Goal: Navigation & Orientation: Find specific page/section

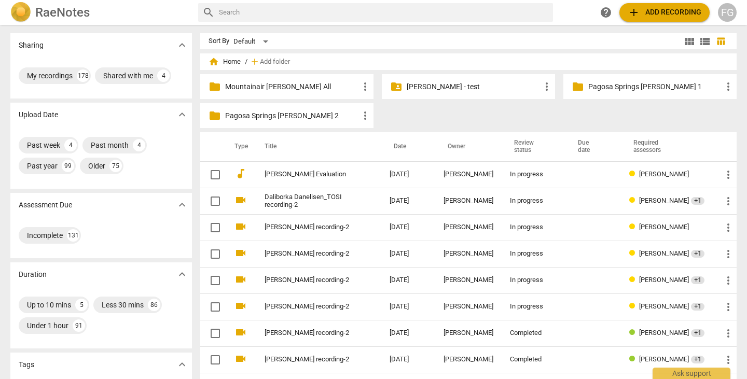
click at [406, 15] on input "text" at bounding box center [384, 12] width 330 height 17
type input "[PERSON_NAME]"
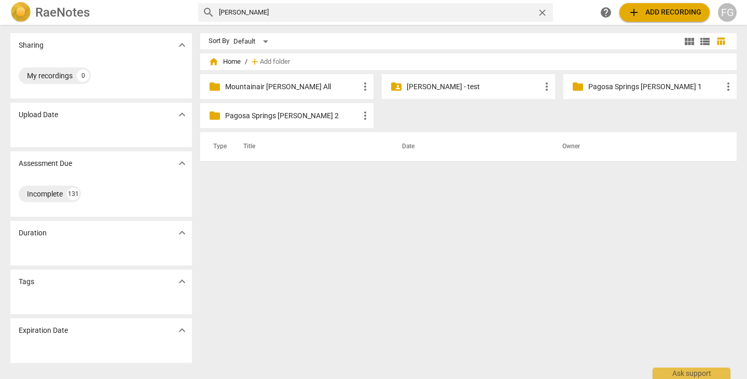
click at [542, 10] on span "close" at bounding box center [542, 12] width 11 height 11
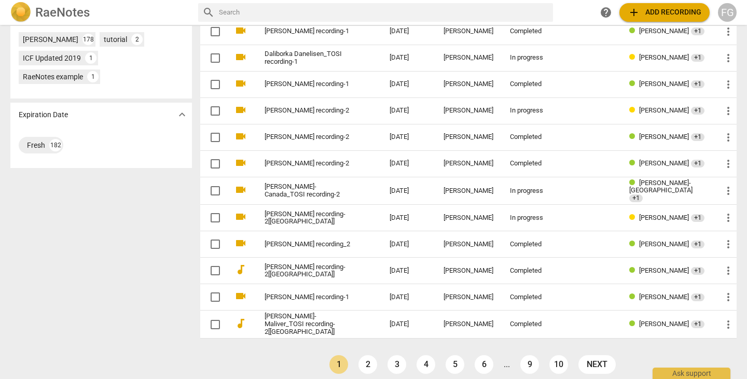
scroll to position [360, 0]
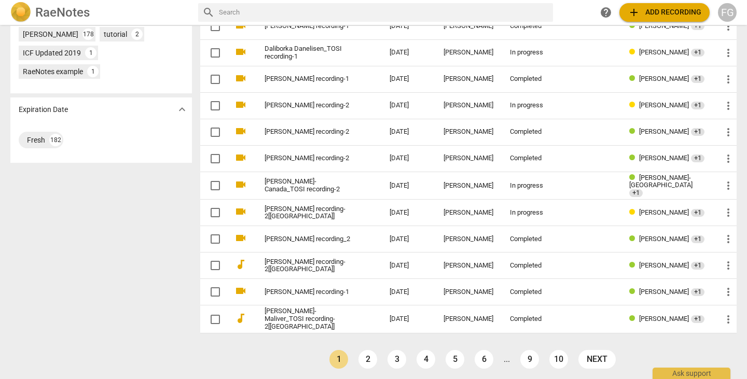
click at [355, 358] on ul "prev 1 2 3 4 5 6 ... 9 10 next" at bounding box center [472, 362] width 297 height 24
click at [360, 357] on link "2" at bounding box center [368, 359] width 19 height 19
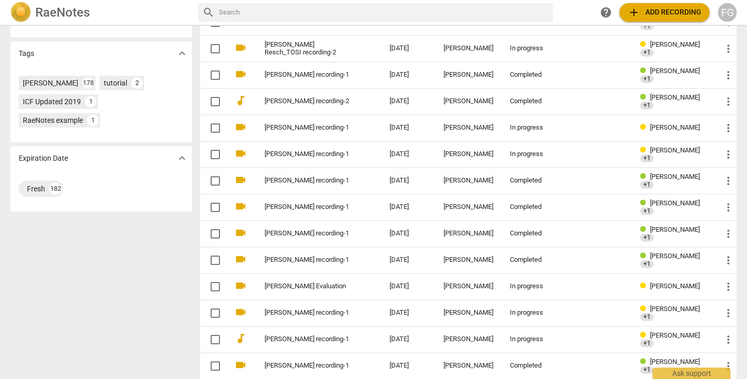
scroll to position [360, 0]
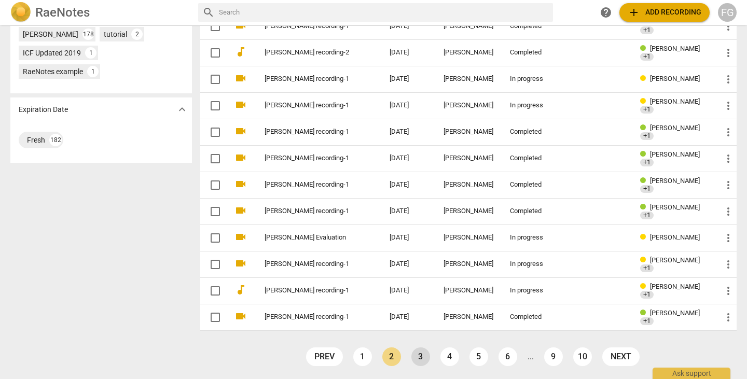
click at [415, 363] on link "3" at bounding box center [420, 357] width 19 height 19
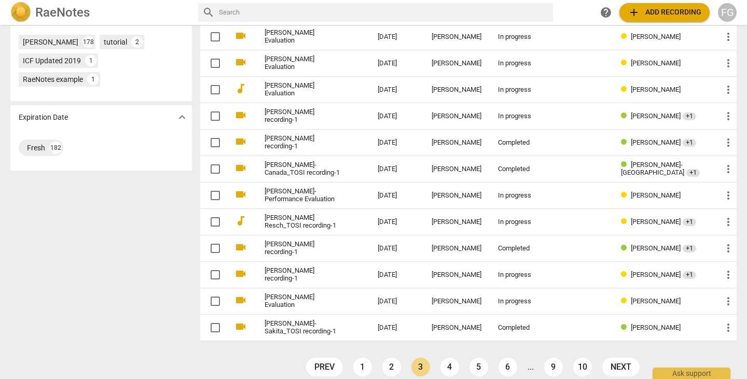
scroll to position [362, 0]
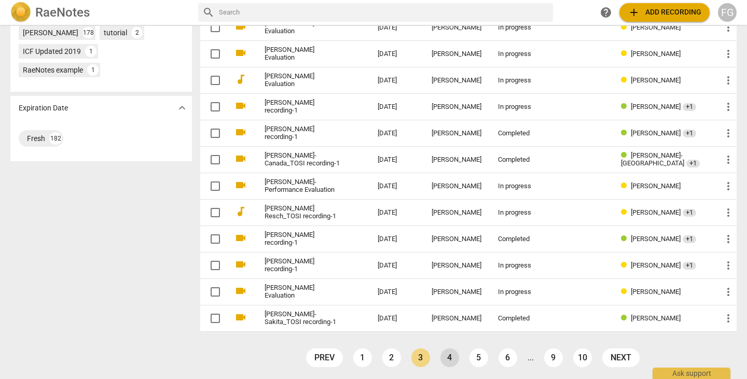
click at [452, 356] on link "4" at bounding box center [450, 358] width 19 height 19
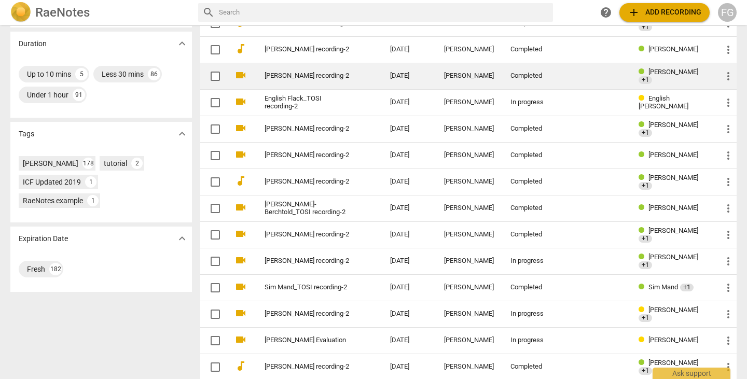
scroll to position [360, 0]
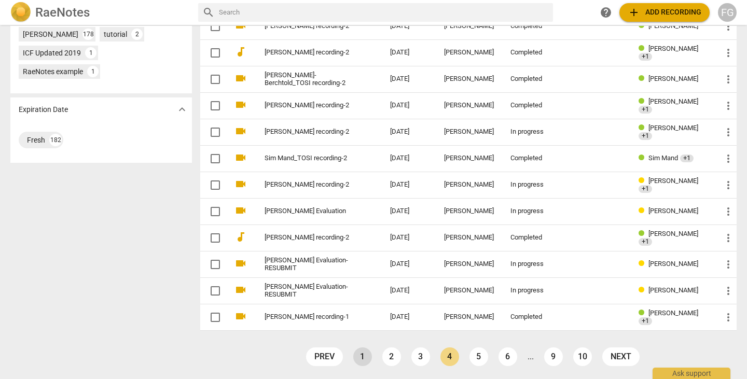
click at [364, 357] on link "1" at bounding box center [362, 357] width 19 height 19
